Goal: Find specific fact: Find specific fact

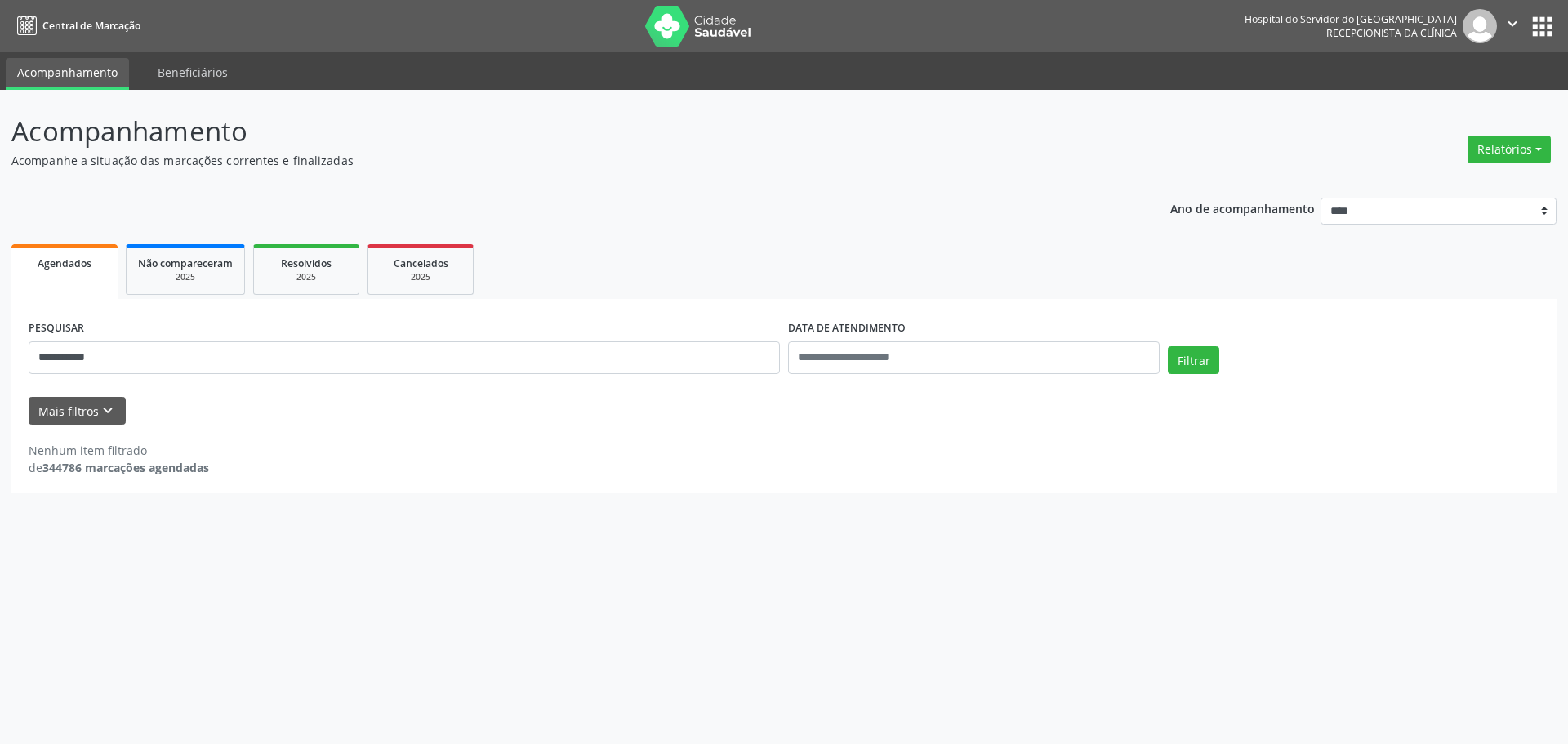
click at [1168, 346] on button "Filtrar" at bounding box center [1193, 360] width 52 height 28
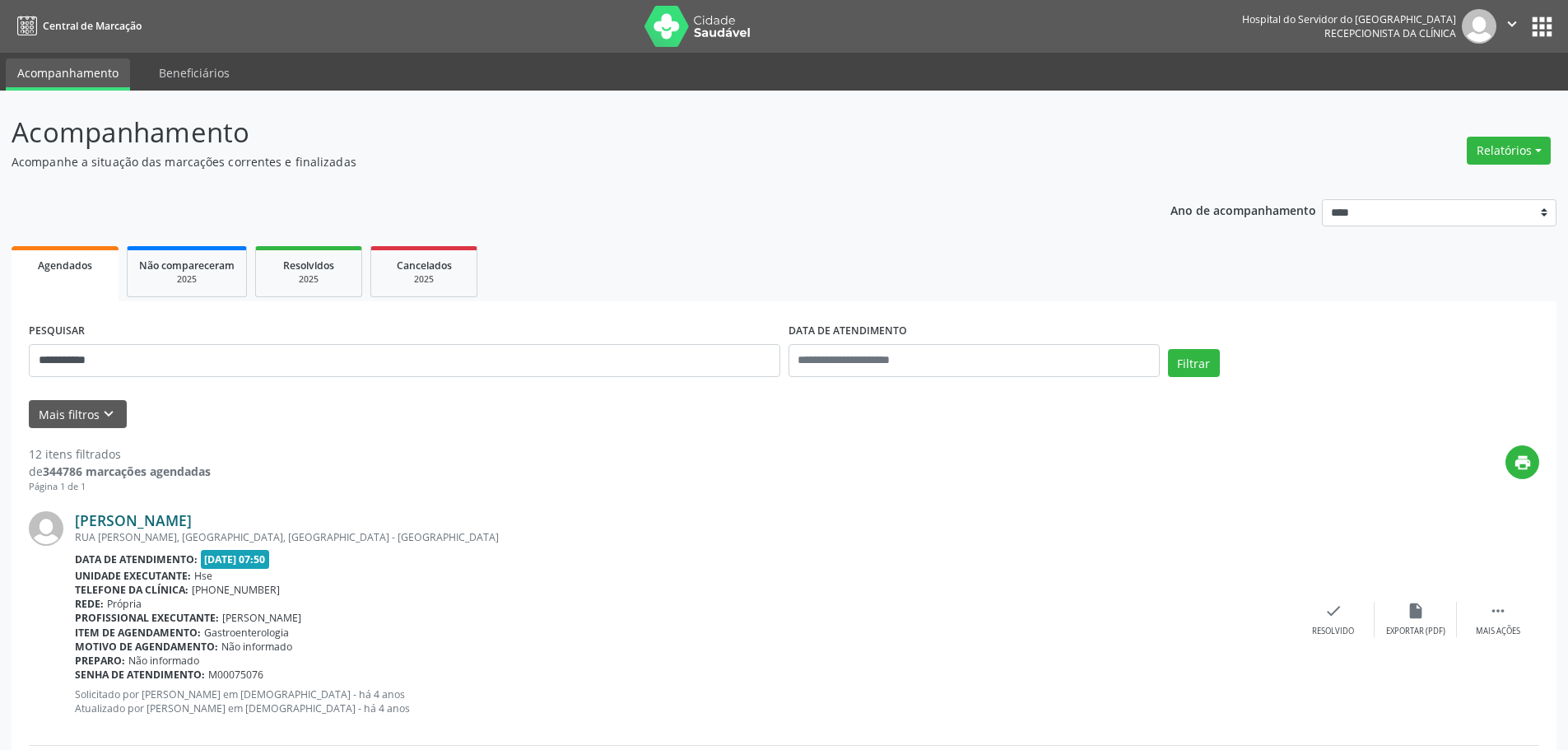
click at [190, 526] on link "[PERSON_NAME]" at bounding box center [134, 521] width 117 height 18
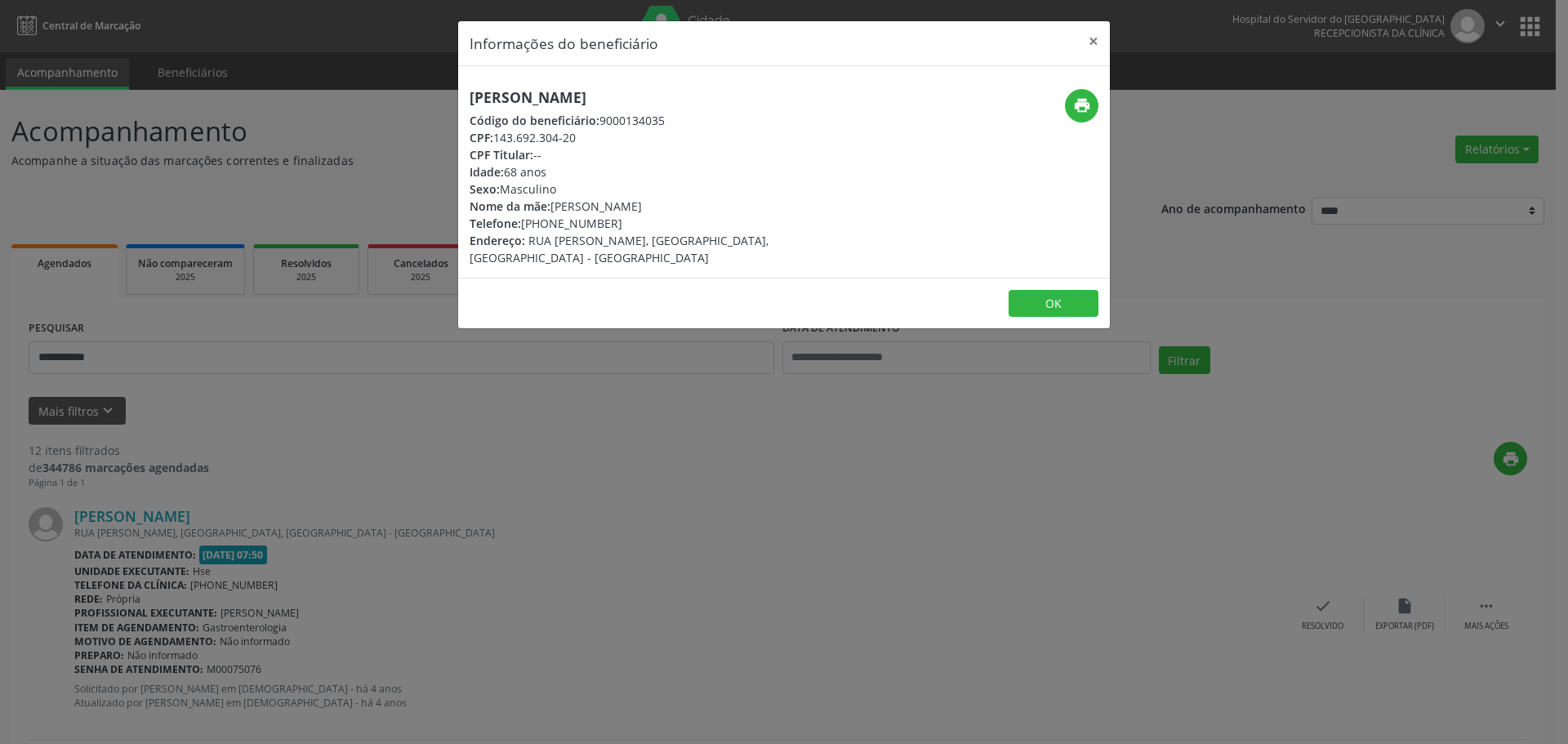
drag, startPoint x: 612, startPoint y: 132, endPoint x: 498, endPoint y: 138, distance: 114.2
click at [498, 138] on div "CPF: 143.692.304-20" at bounding box center [675, 138] width 412 height 17
copy div "143.692.304-20"
click at [1084, 46] on button "×" at bounding box center [1093, 41] width 33 height 40
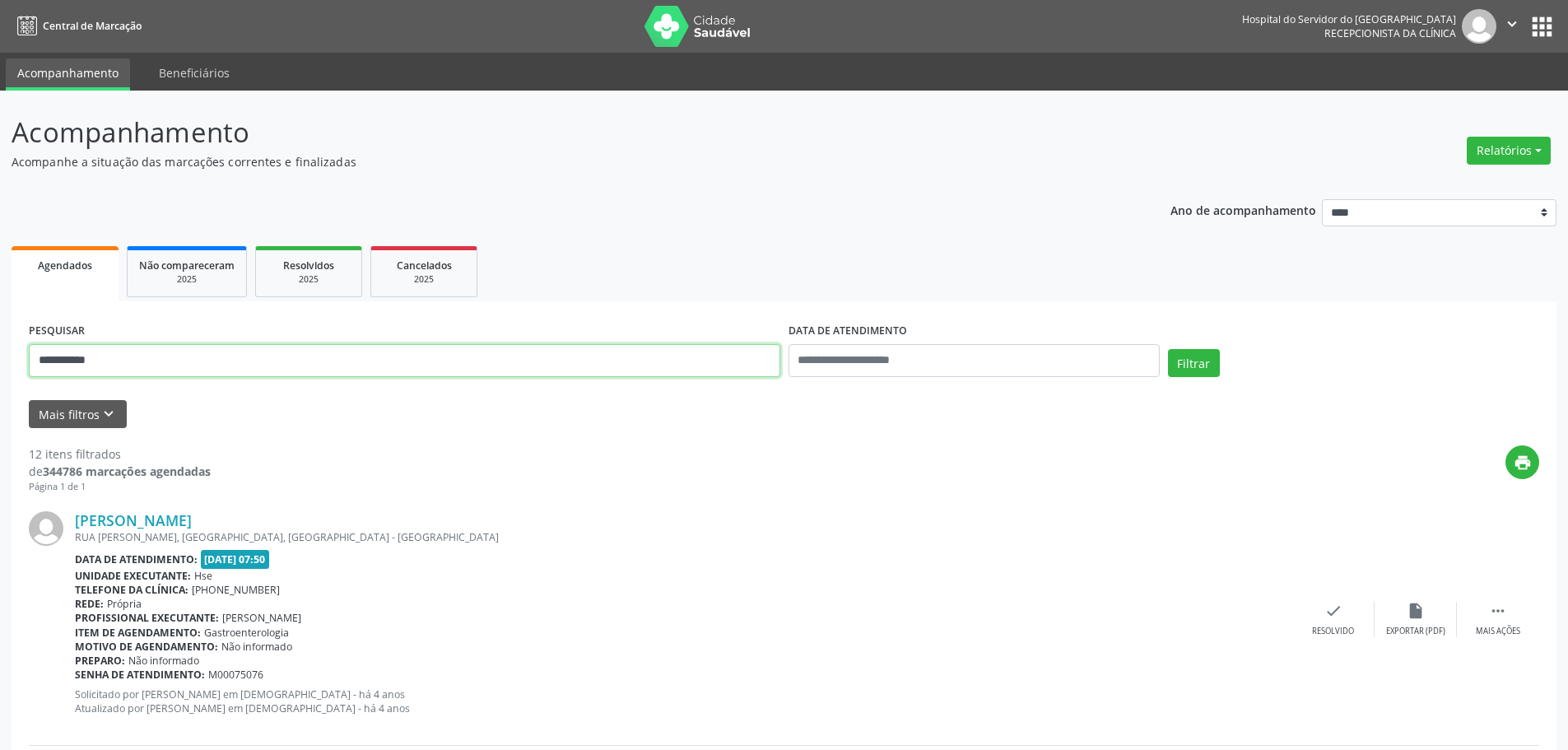
click at [367, 345] on input "**********" at bounding box center [404, 361] width 751 height 33
paste input "text"
click at [1168, 349] on button "Filtrar" at bounding box center [1194, 363] width 52 height 28
click at [280, 509] on div "[PERSON_NAME] [PERSON_NAME], BOM SUCESSO, OLINDA - PE Data de atendimento: [DAT…" at bounding box center [784, 620] width 1510 height 251
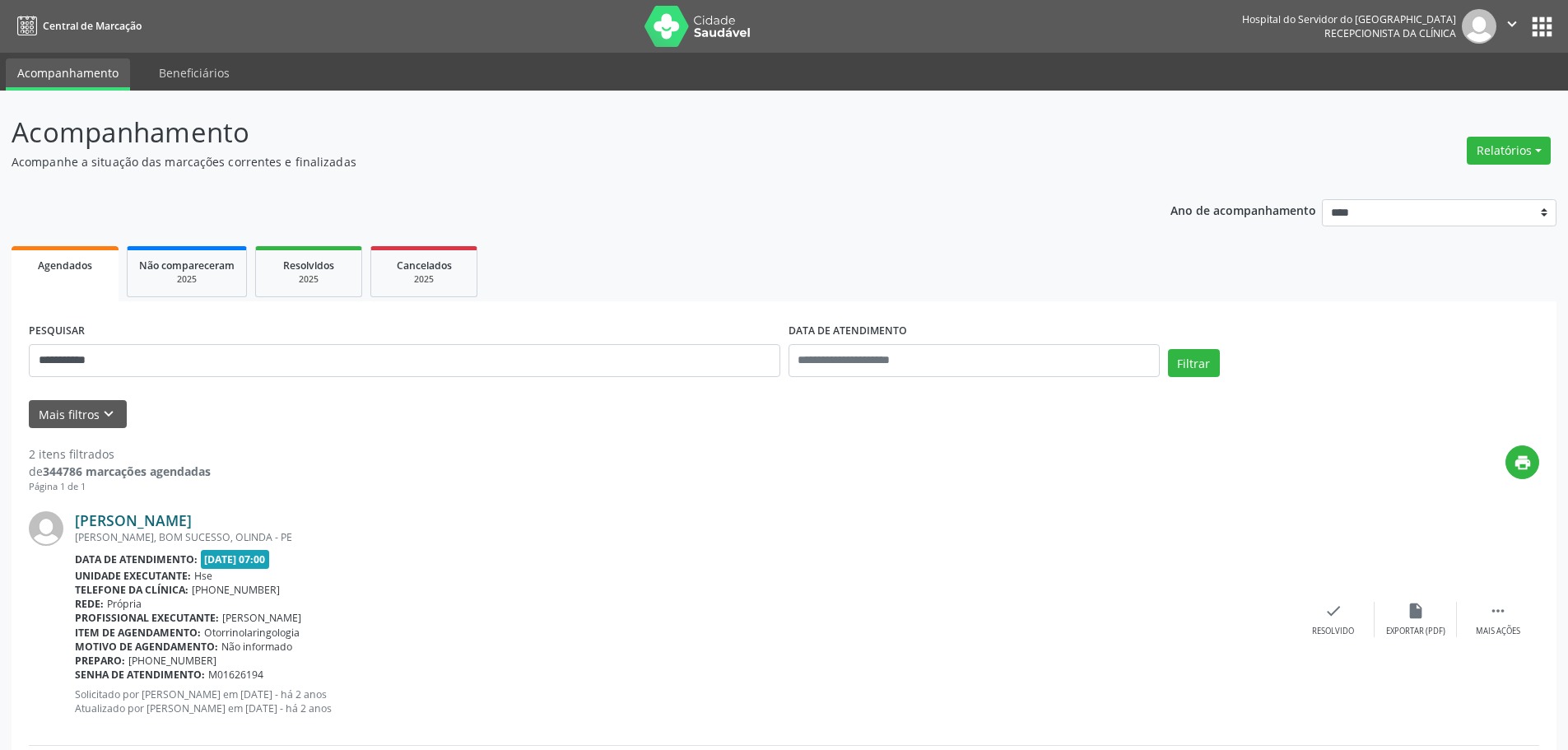
click at [192, 517] on link "[PERSON_NAME]" at bounding box center [134, 521] width 117 height 18
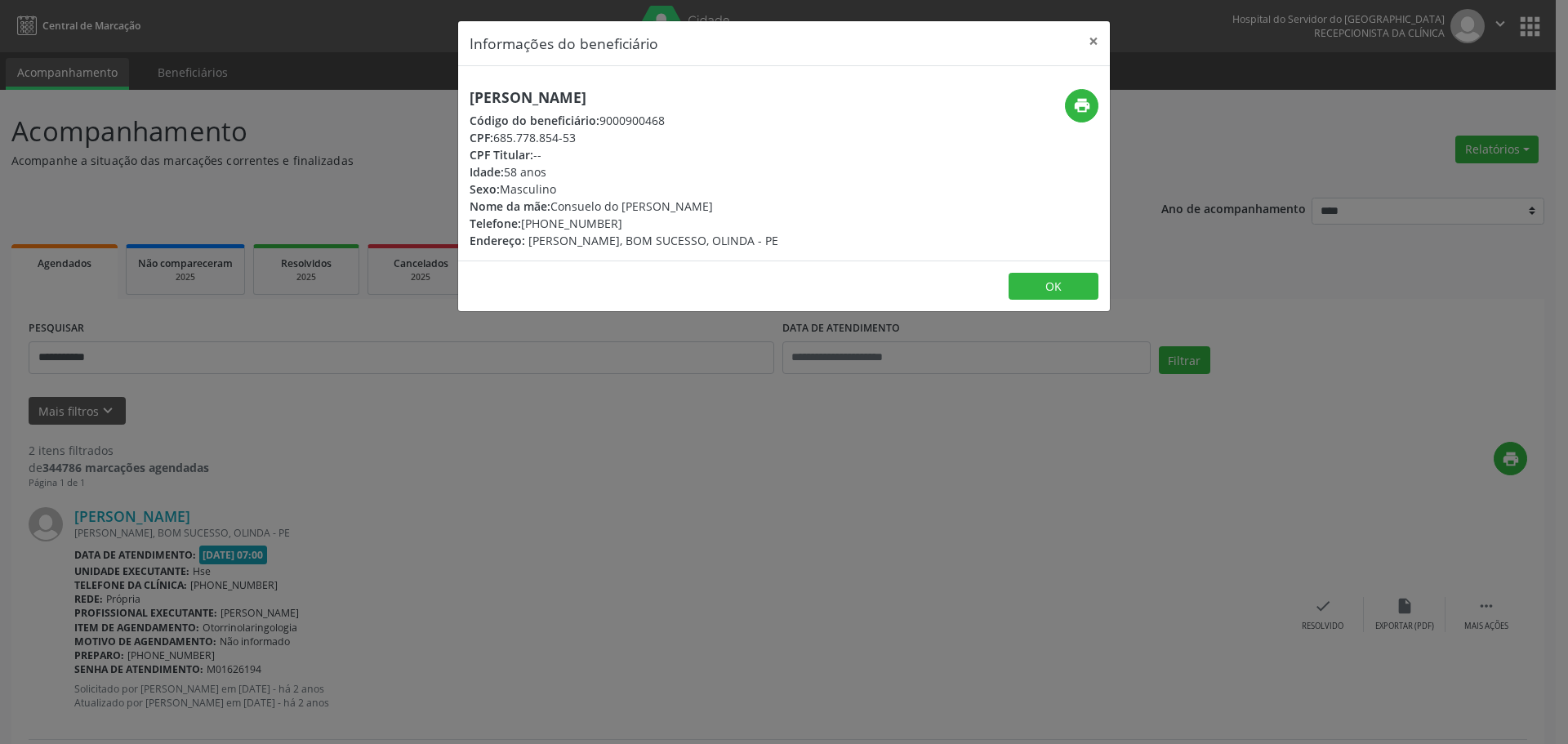
drag, startPoint x: 771, startPoint y: 110, endPoint x: 541, endPoint y: 98, distance: 230.3
click at [541, 98] on div "[PERSON_NAME] Código do beneficiário: 9000900468 CPF: 685.778.854-53 CPF Titula…" at bounding box center [624, 169] width 309 height 160
click at [747, 168] on div "Idade: 58 anos" at bounding box center [624, 172] width 309 height 17
drag, startPoint x: 776, startPoint y: 82, endPoint x: 431, endPoint y: 77, distance: 345.0
click at [431, 77] on div "Informações do beneficiário × [PERSON_NAME] Código do beneficiário: 9000900468 …" at bounding box center [784, 372] width 1568 height 744
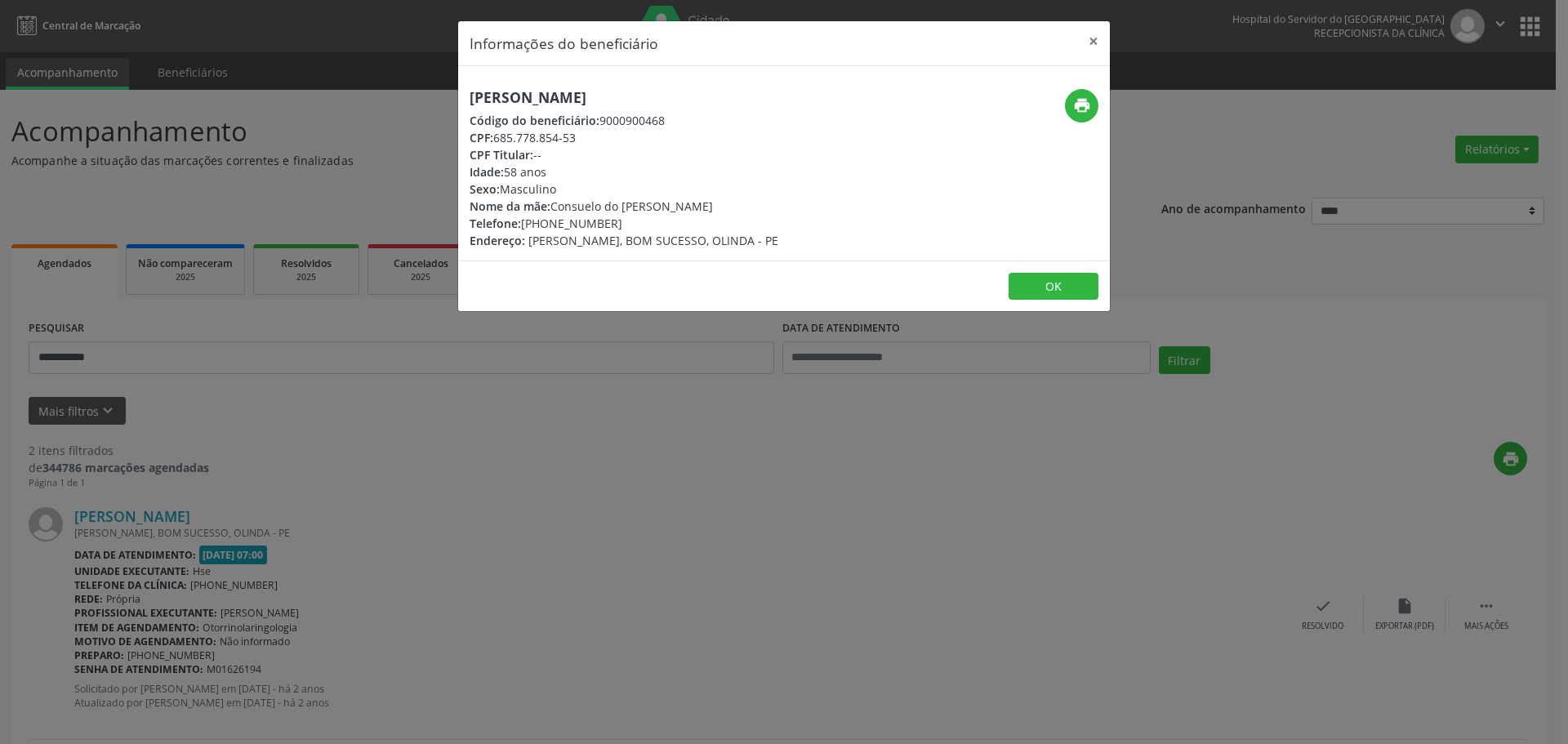
copy h5 "[PERSON_NAME]"
click at [1095, 29] on button "×" at bounding box center [1093, 41] width 33 height 40
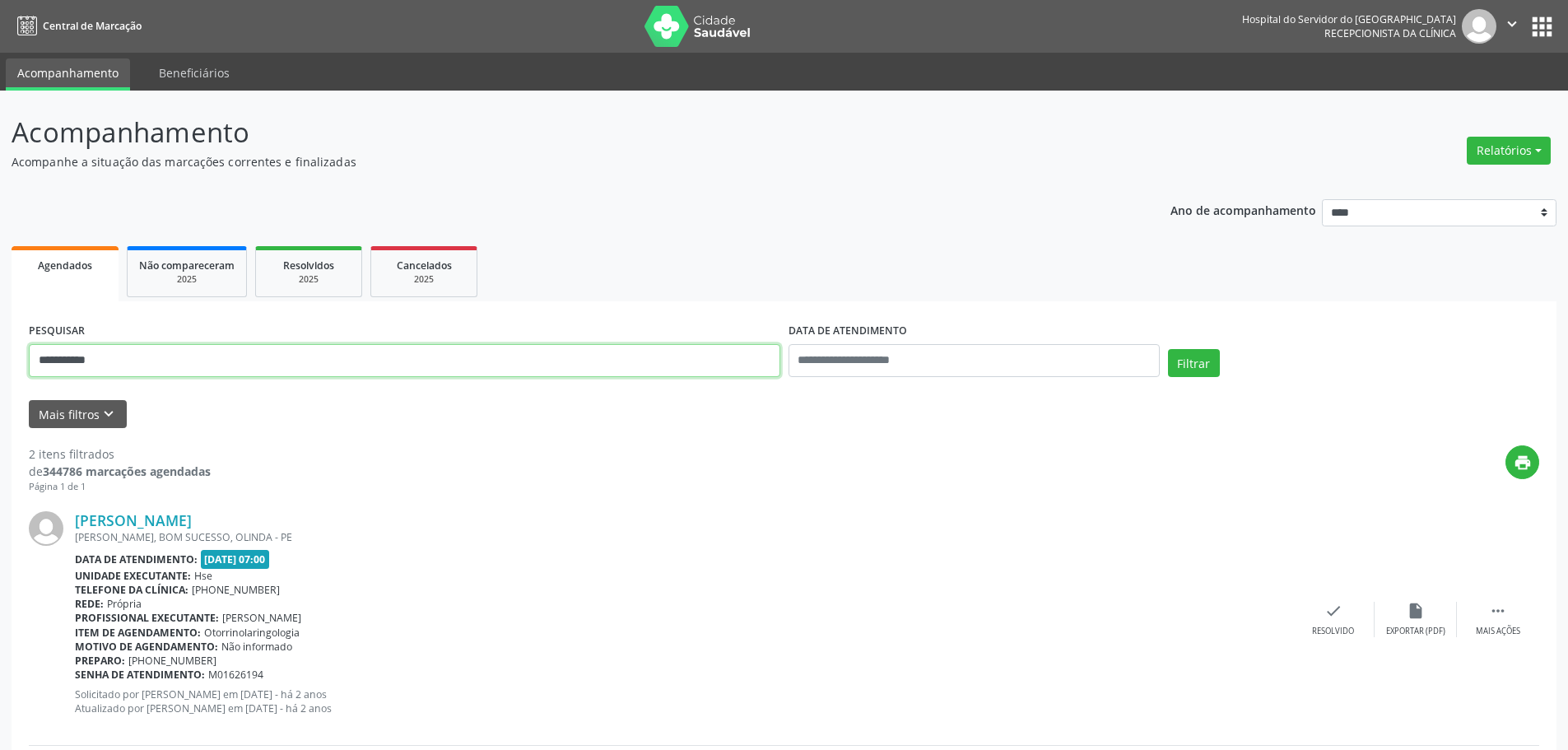
click at [236, 360] on input "**********" at bounding box center [404, 361] width 751 height 33
paste input "text"
type input "**********"
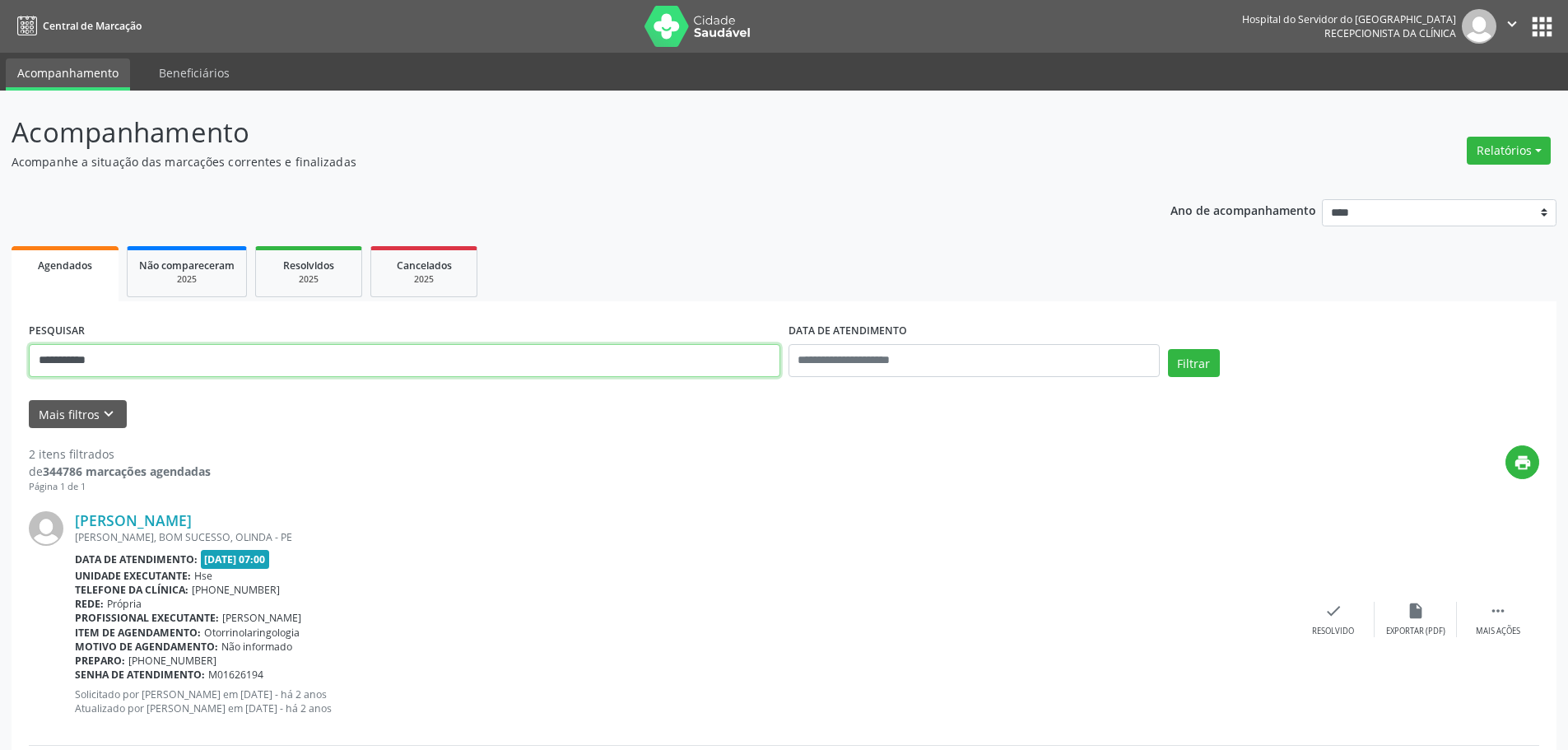
click at [1168, 349] on button "Filtrar" at bounding box center [1194, 363] width 52 height 28
click at [119, 520] on link "[PERSON_NAME]" at bounding box center [134, 521] width 117 height 18
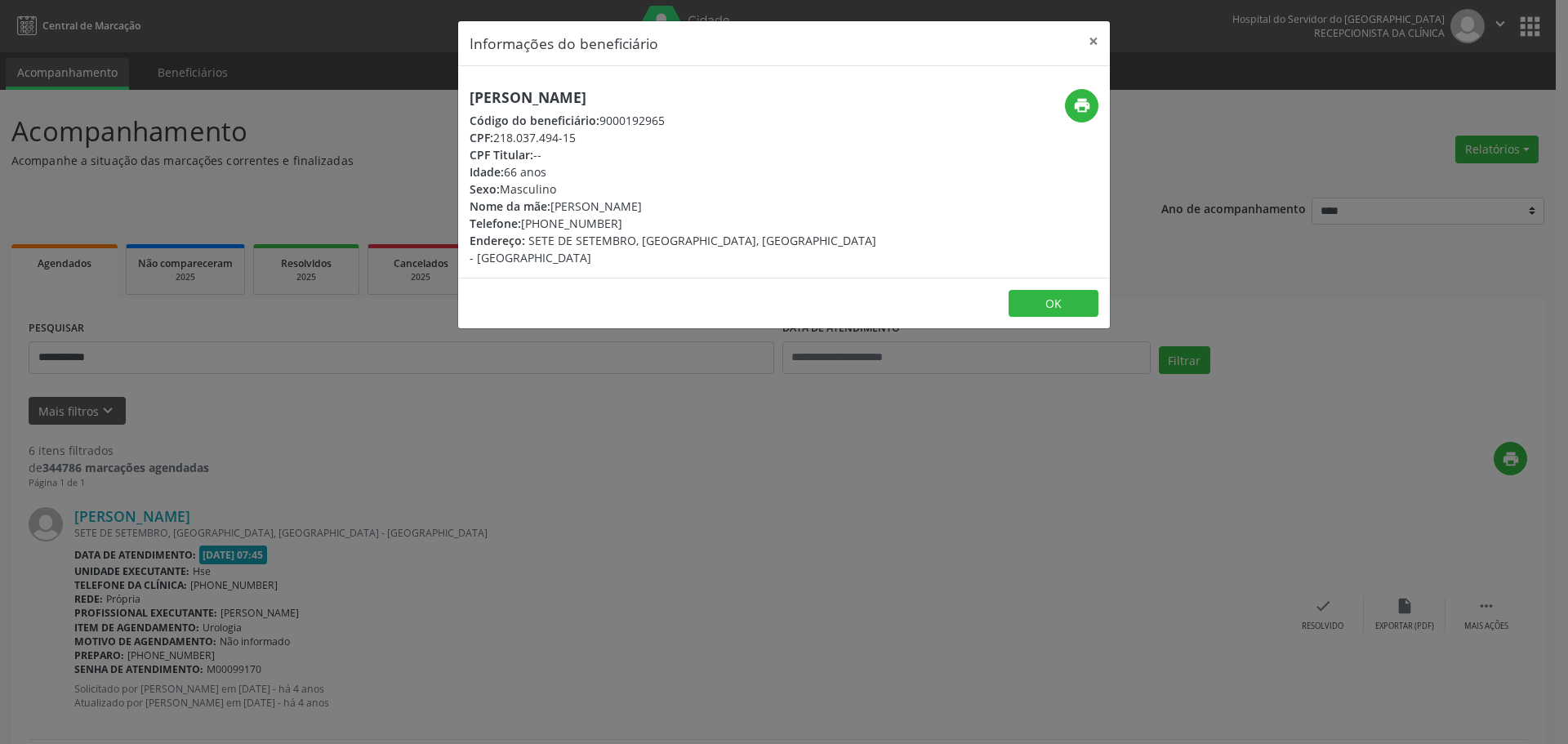
drag, startPoint x: 629, startPoint y: 91, endPoint x: 419, endPoint y: 87, distance: 210.0
click at [419, 87] on div "Informações do beneficiário × [PERSON_NAME] Código do beneficiário: 9000192965 …" at bounding box center [784, 372] width 1568 height 744
copy h5 "[PERSON_NAME]"
